Goal: Task Accomplishment & Management: Manage account settings

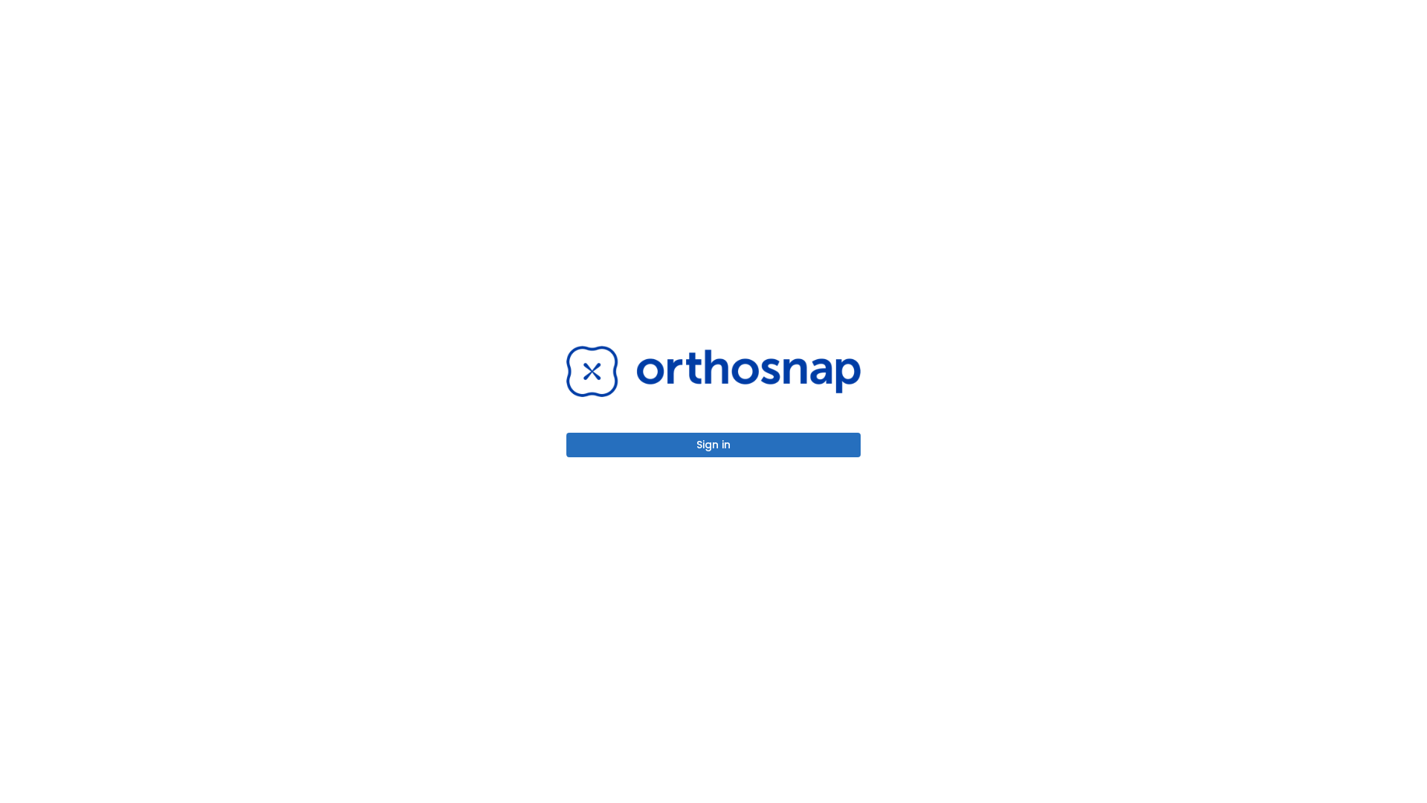
click at [714, 444] on button "Sign in" at bounding box center [713, 445] width 294 height 25
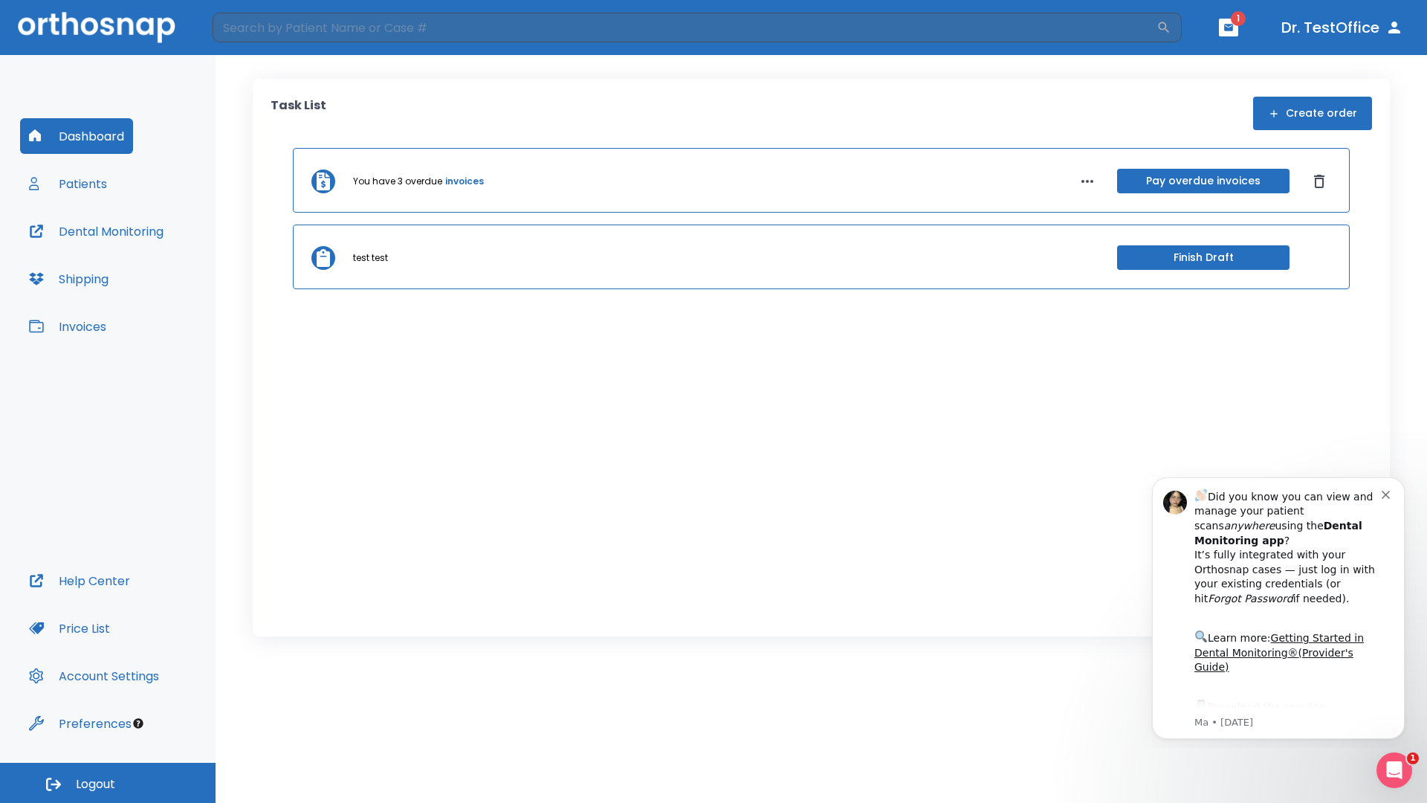
click at [108, 783] on span "Logout" at bounding box center [95, 784] width 39 height 16
